Goal: Book appointment/travel/reservation

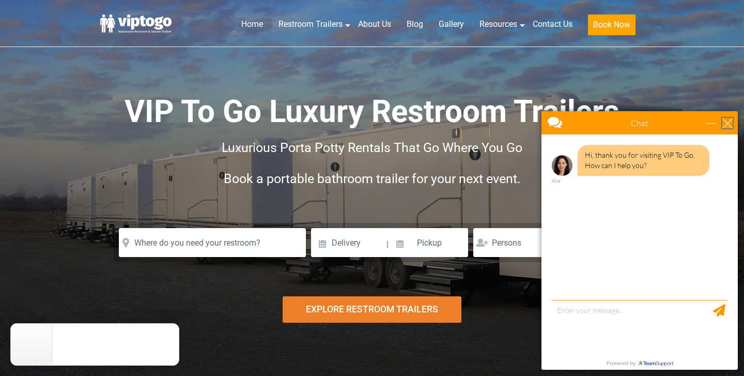
click at [729, 124] on div "close" at bounding box center [727, 123] width 10 height 10
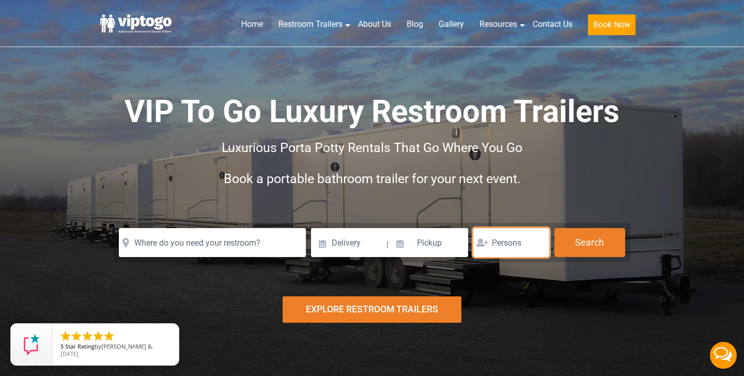
click at [492, 241] on input "number" at bounding box center [511, 242] width 76 height 29
type input "1"
click at [537, 242] on input "1" at bounding box center [511, 242] width 76 height 29
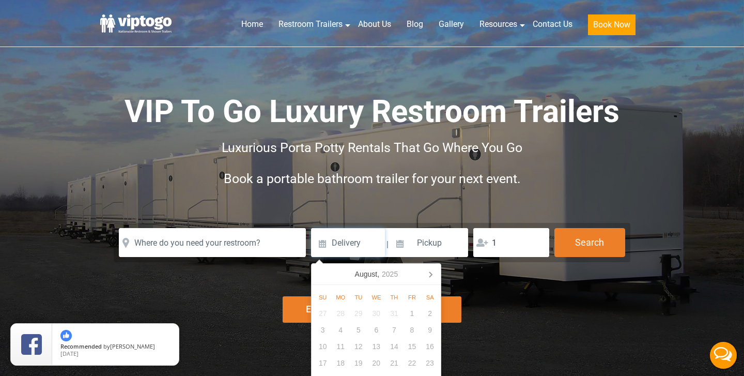
click at [322, 243] on input at bounding box center [348, 242] width 74 height 29
click at [430, 276] on icon at bounding box center [430, 274] width 3 height 5
click at [396, 346] on div "18" at bounding box center [394, 346] width 18 height 17
type input "[DATE]"
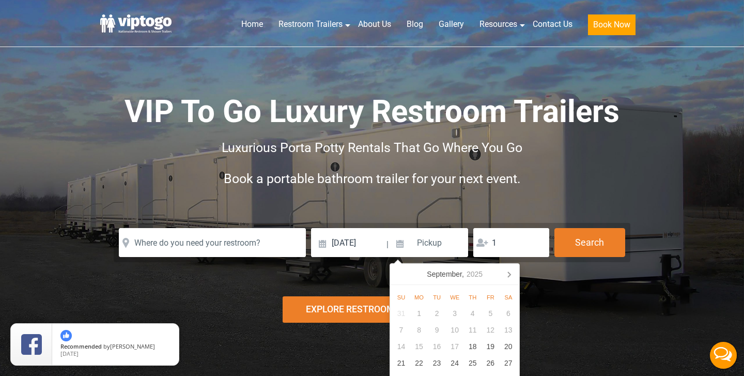
click at [309, 310] on div "Explore Restroom Trailers" at bounding box center [372, 309] width 179 height 26
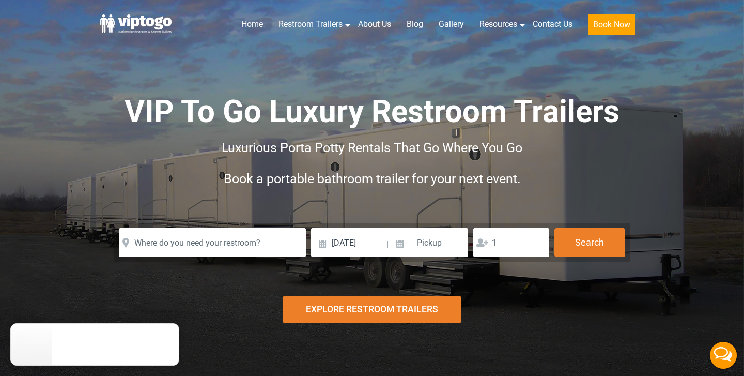
scroll to position [1, 0]
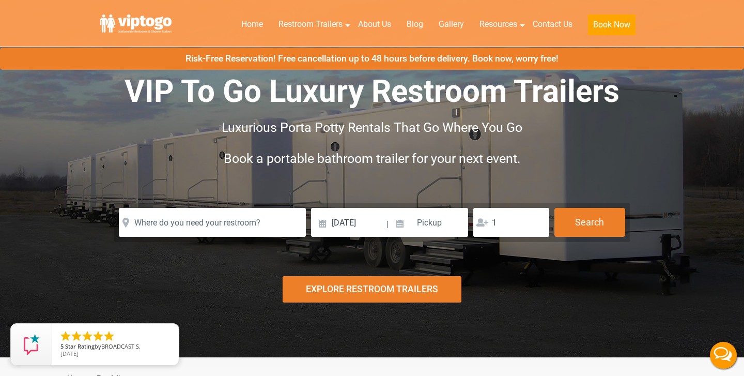
click at [332, 308] on div "Risk-Free Reservation! Free cancellation up to 48 hours before delivery. Book n…" at bounding box center [372, 168] width 744 height 377
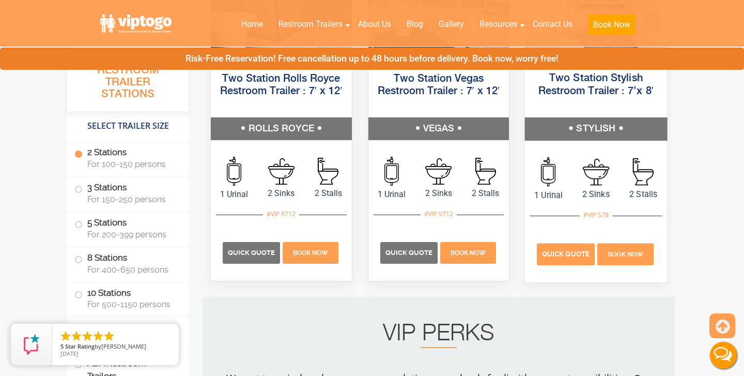
scroll to position [625, 0]
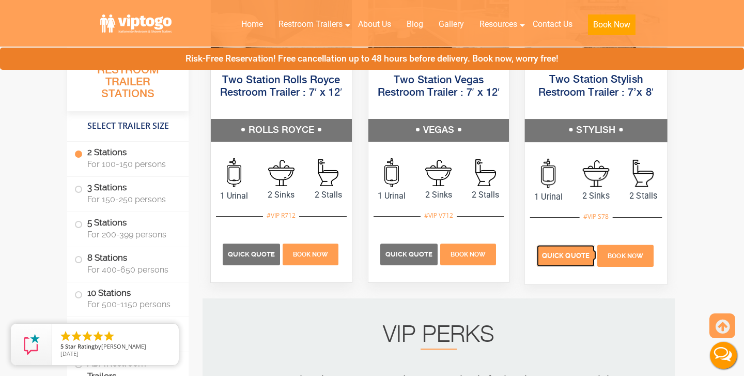
click at [568, 254] on span "Quick Quote" at bounding box center [566, 256] width 48 height 8
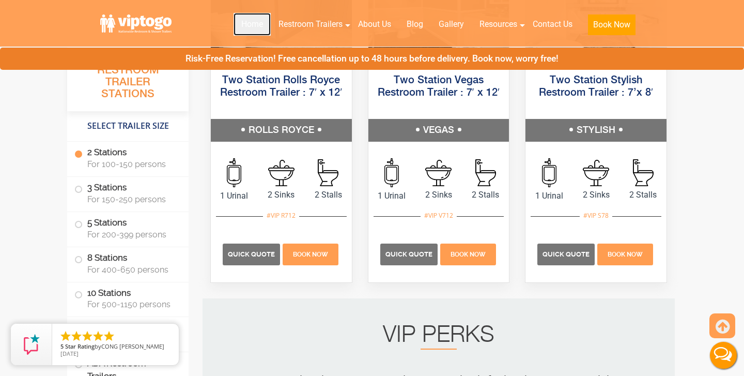
click at [247, 23] on link "Home" at bounding box center [251, 24] width 37 height 23
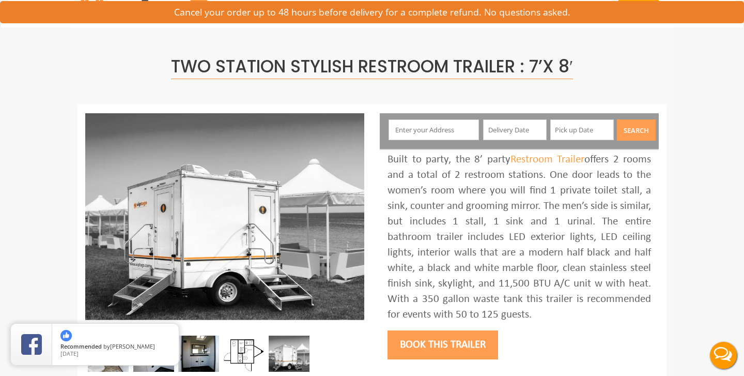
scroll to position [39, 0]
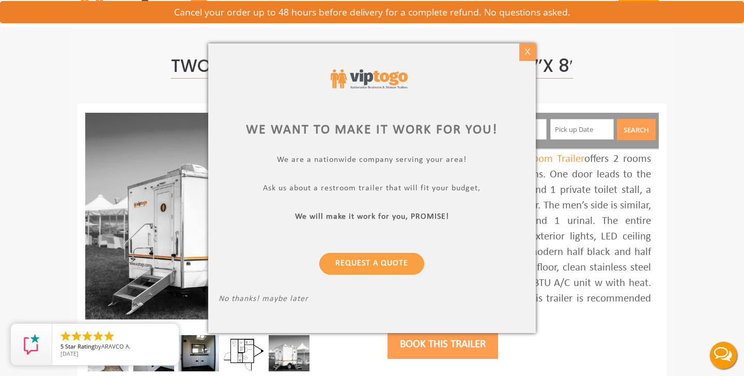
click at [526, 52] on div "X" at bounding box center [527, 52] width 16 height 18
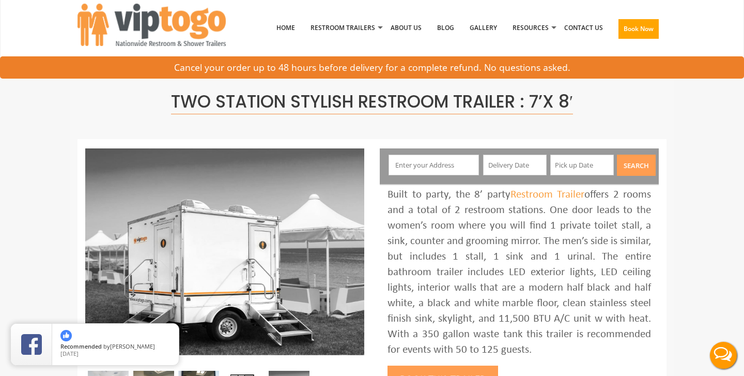
scroll to position [0, 0]
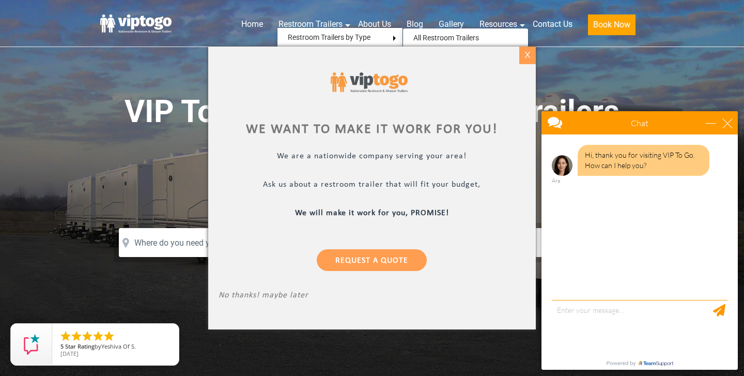
click at [529, 57] on div "X" at bounding box center [527, 55] width 16 height 18
